Goal: Task Accomplishment & Management: Use online tool/utility

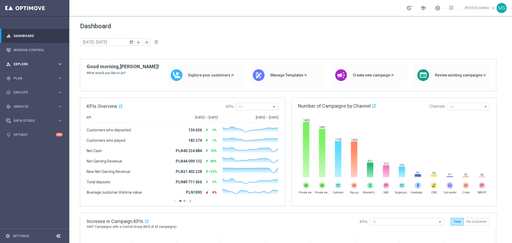
click at [58, 67] on div "person_search Explore keyboard_arrow_right" at bounding box center [34, 64] width 69 height 14
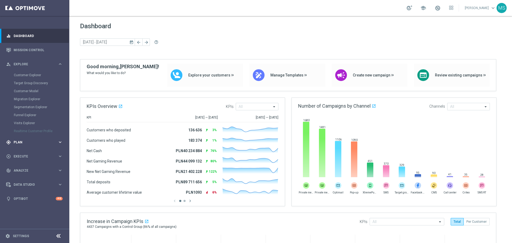
click at [48, 135] on div "gps_fixed Plan keyboard_arrow_right" at bounding box center [34, 142] width 69 height 14
click at [36, 104] on span "Templates" at bounding box center [33, 105] width 38 height 3
click at [33, 114] on link "Optimail" at bounding box center [36, 113] width 39 height 4
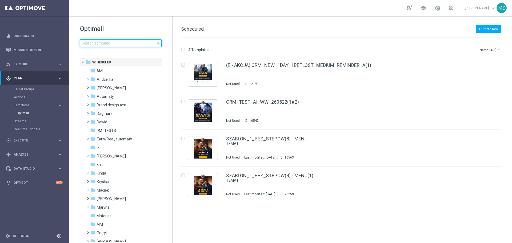
click at [103, 40] on input at bounding box center [121, 42] width 82 height 7
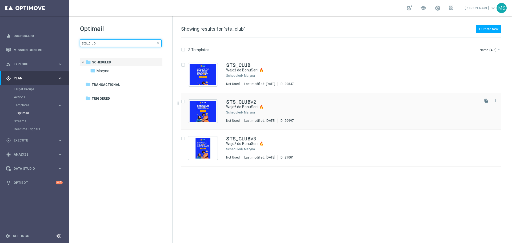
type input "sts_club"
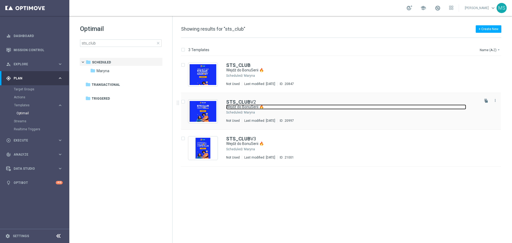
click at [282, 105] on link "Wejdź do BonuSerii 🔥" at bounding box center [346, 106] width 240 height 5
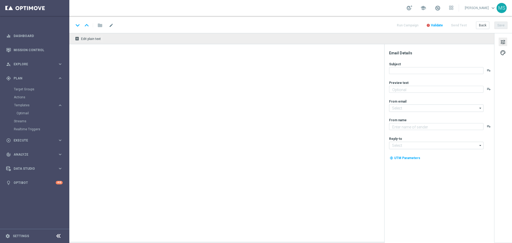
type textarea "Bonus za regularną grę w STS! 😎"
type input "[EMAIL_ADDRESS][DOMAIN_NAME]"
type textarea "STS"
type input "[EMAIL_ADDRESS][DOMAIN_NAME]"
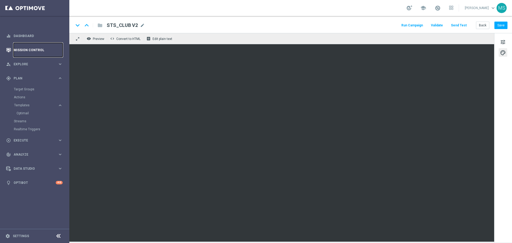
click at [56, 50] on link "Mission Control" at bounding box center [38, 50] width 49 height 14
